Goal: Find specific page/section: Find specific page/section

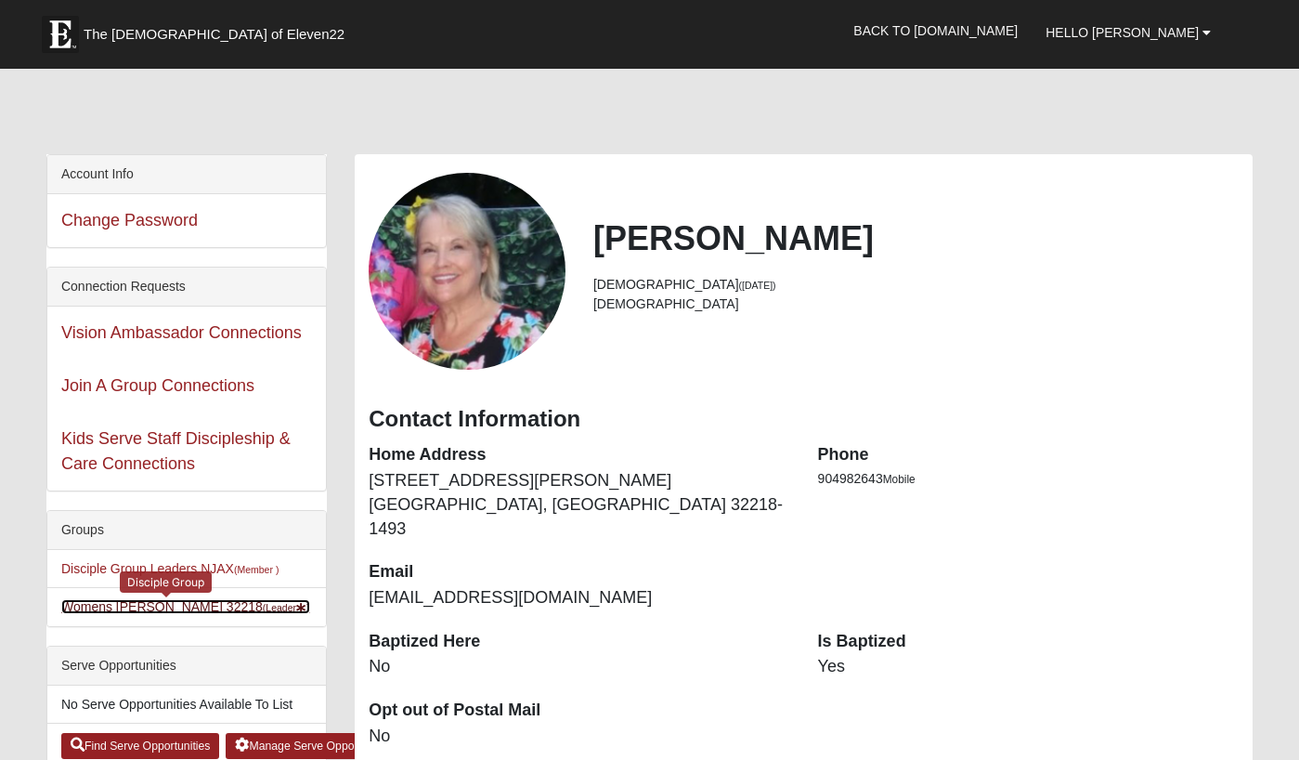
click at [139, 607] on link "Womens [PERSON_NAME] 32218 (Leader )" at bounding box center [185, 606] width 249 height 15
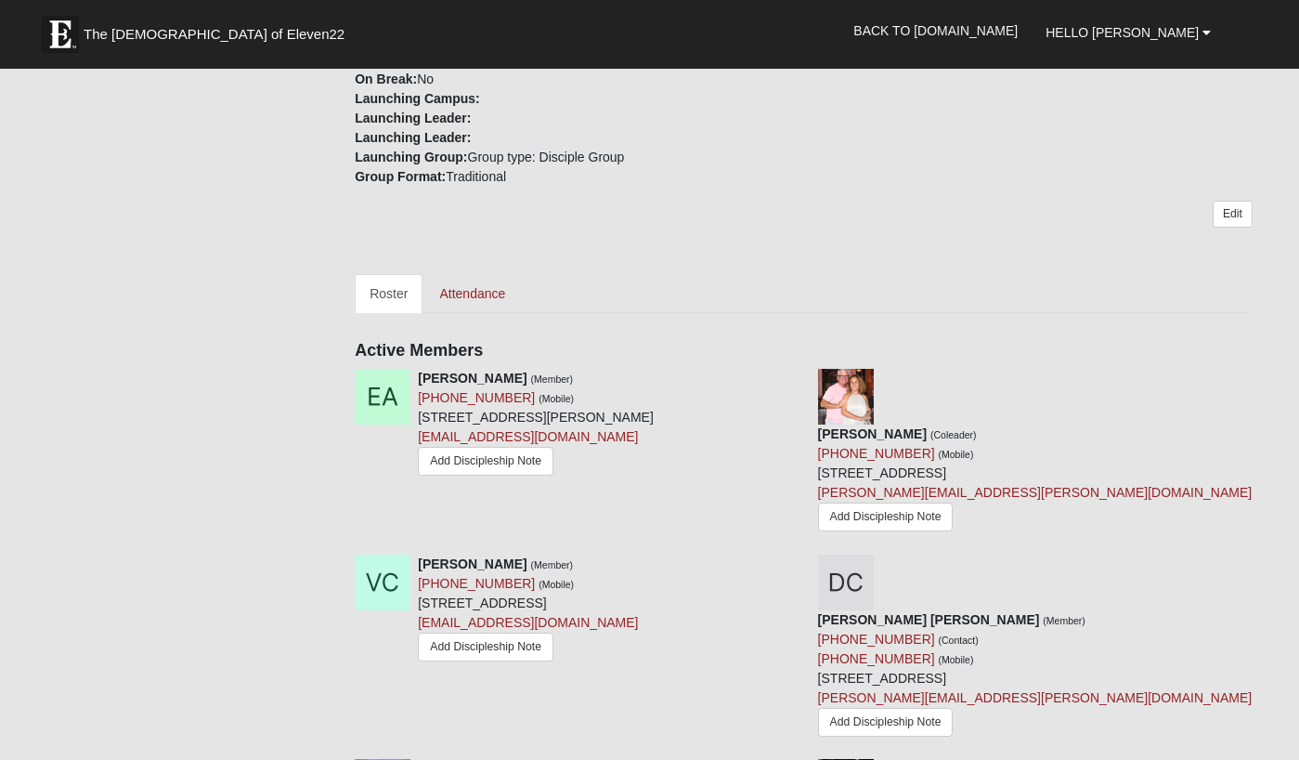
scroll to position [621, 0]
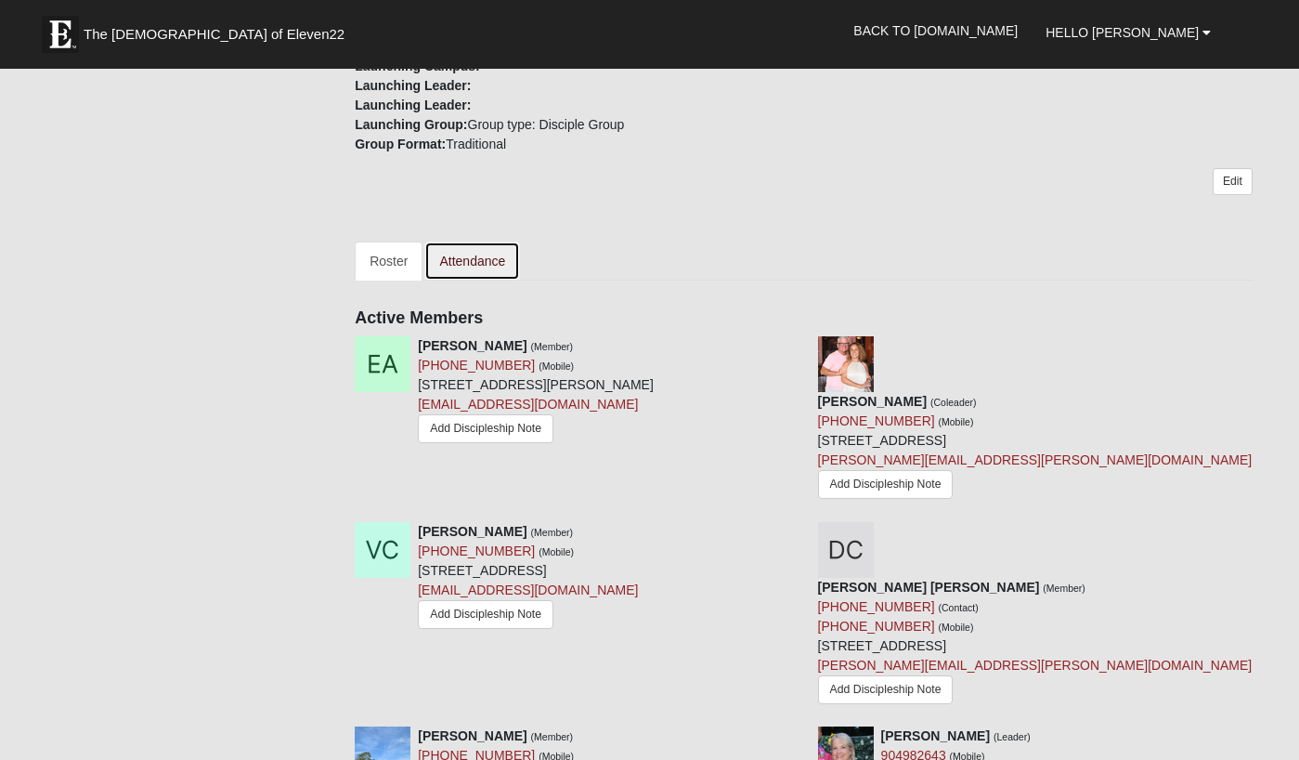
click at [484, 258] on link "Attendance" at bounding box center [472, 260] width 96 height 39
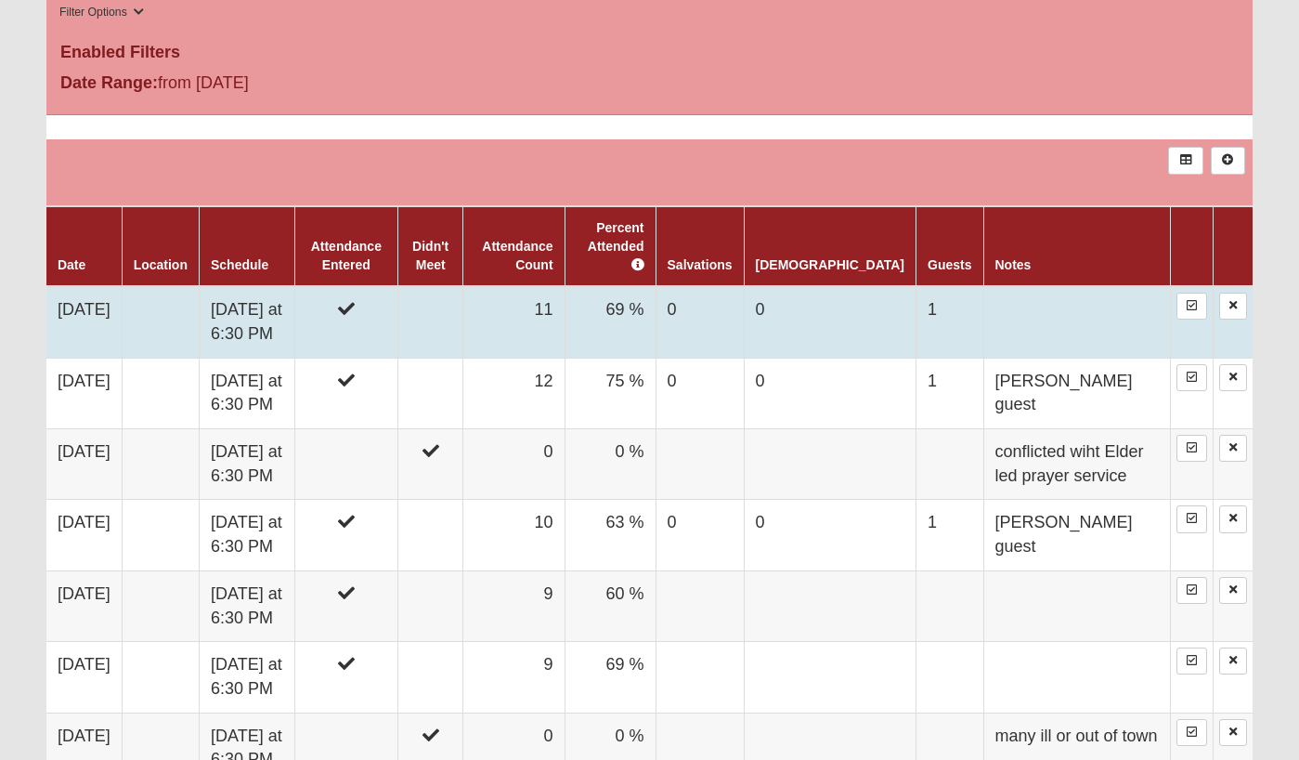
scroll to position [938, 0]
